Goal: Task Accomplishment & Management: Manage account settings

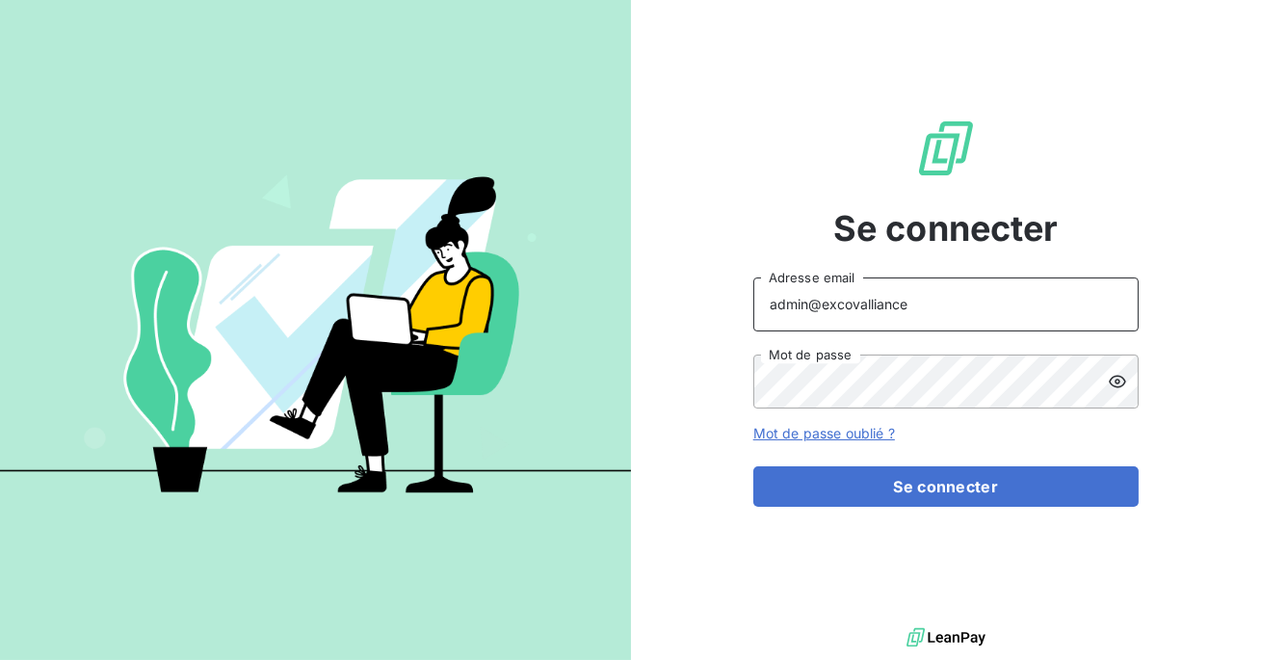
click at [927, 291] on input "admin@excovalliance" at bounding box center [945, 304] width 385 height 54
click at [915, 313] on input "admin@excovalliance" at bounding box center [945, 304] width 385 height 54
type input "admin@jobology"
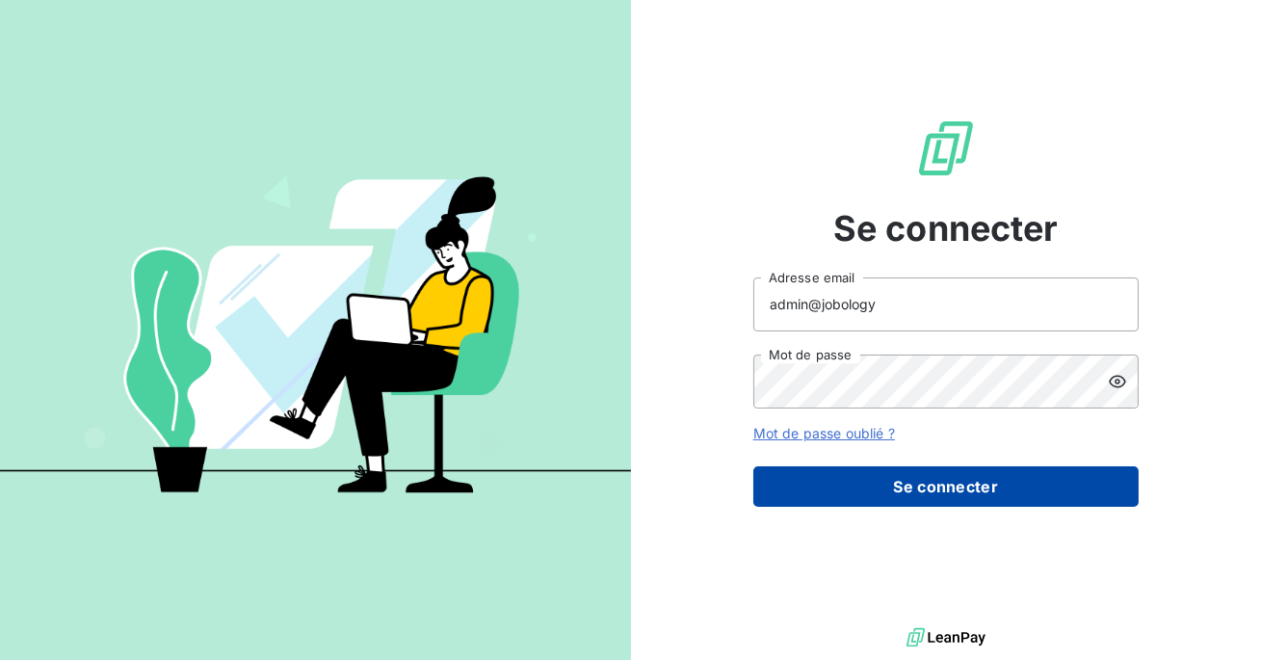
click at [938, 493] on button "Se connecter" at bounding box center [945, 486] width 385 height 40
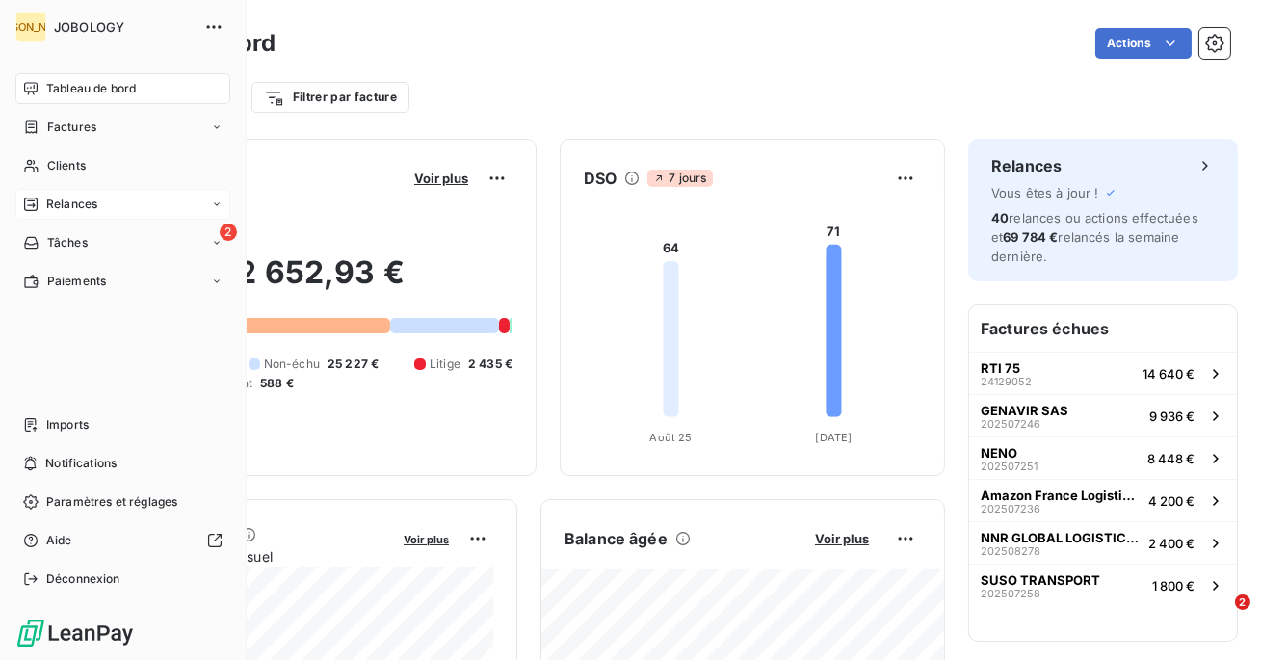
click at [67, 211] on span "Relances" at bounding box center [71, 204] width 51 height 17
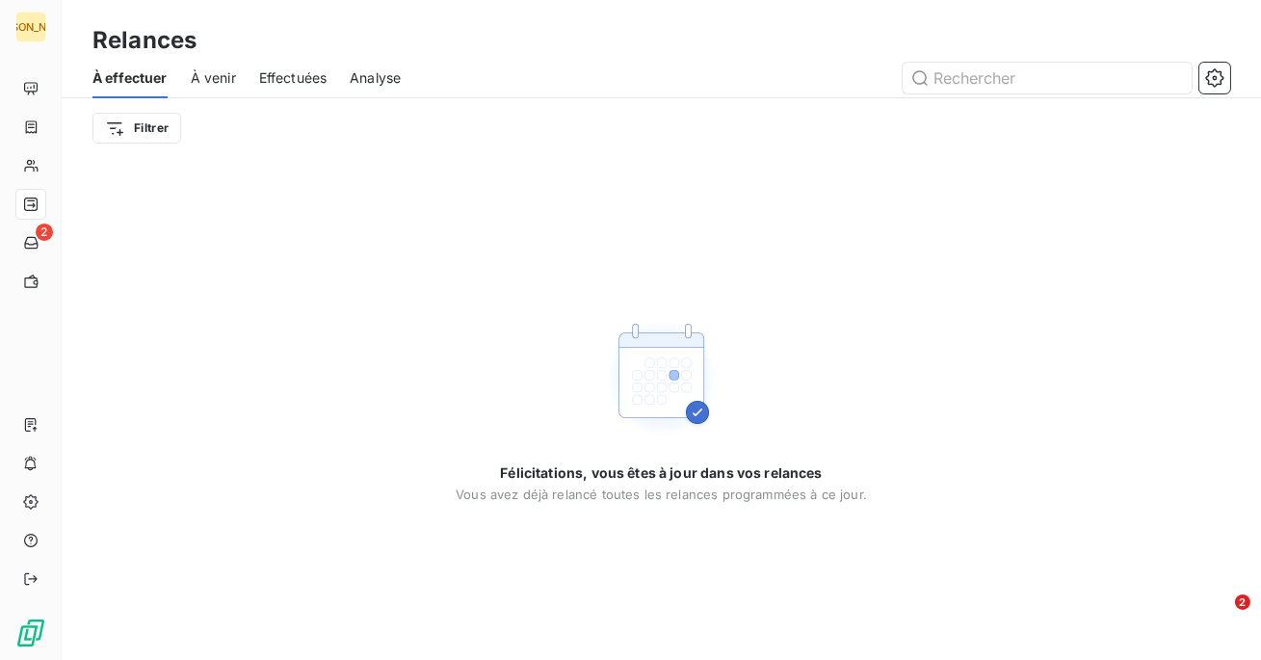
click at [286, 73] on span "Effectuées" at bounding box center [293, 77] width 68 height 19
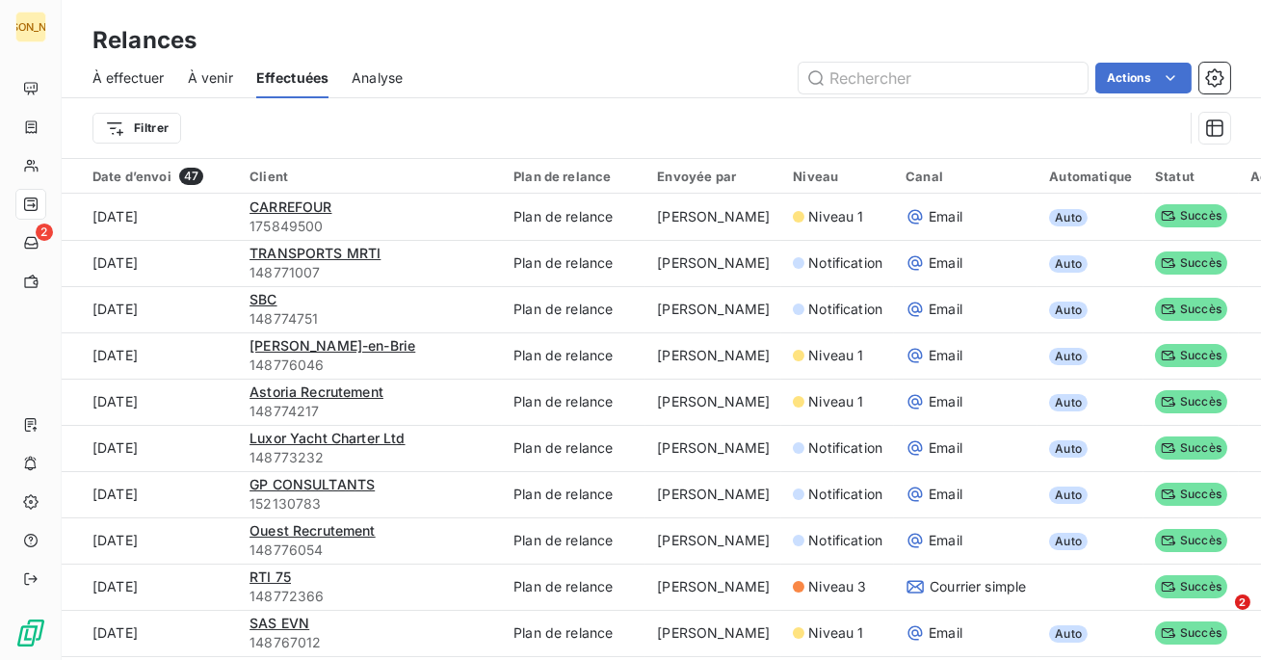
click at [151, 73] on span "À effectuer" at bounding box center [128, 77] width 72 height 19
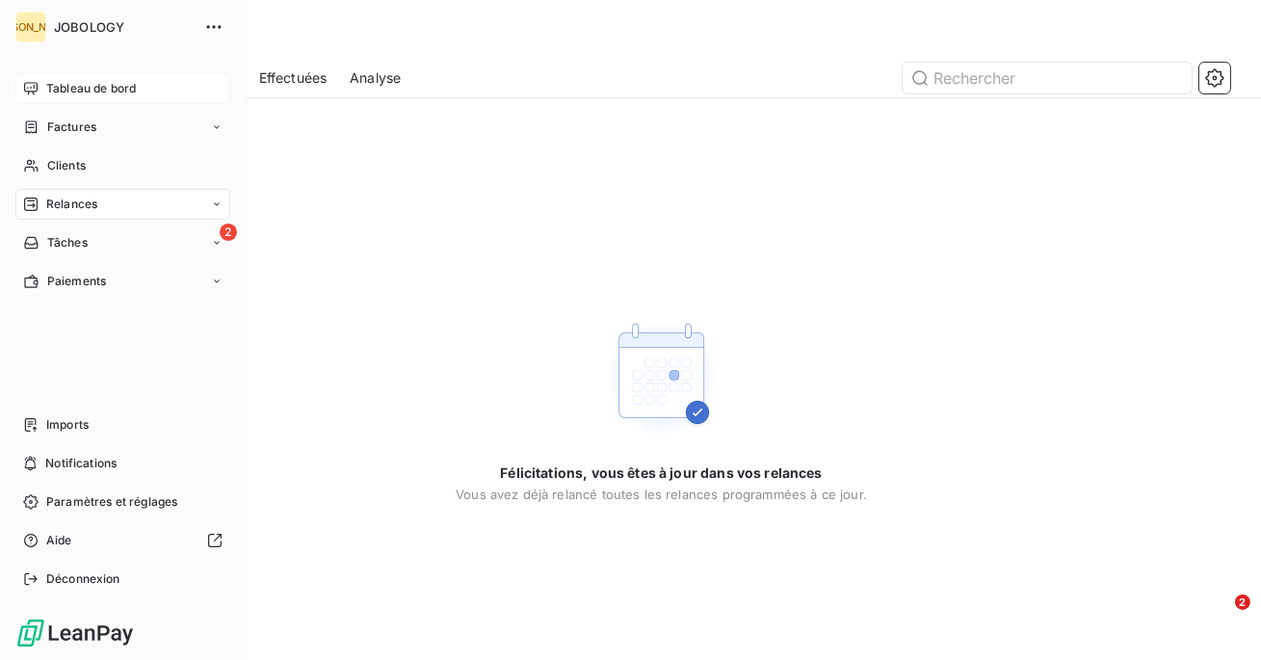
click at [44, 86] on div "Tableau de bord" at bounding box center [122, 88] width 215 height 31
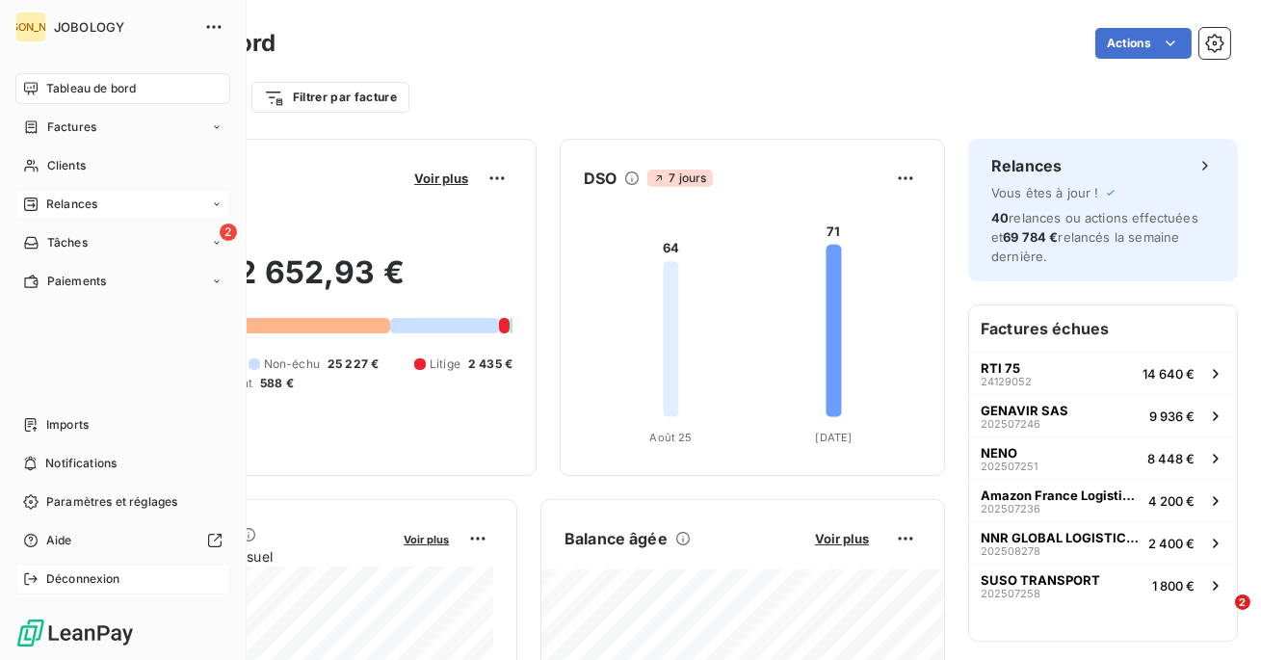
click at [88, 576] on span "Déconnexion" at bounding box center [83, 578] width 74 height 17
